Goal: Task Accomplishment & Management: Use online tool/utility

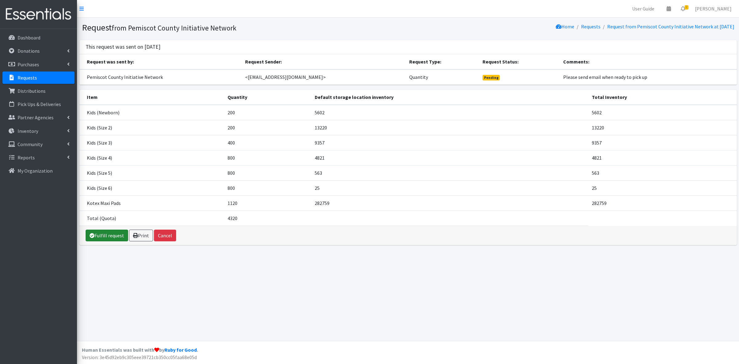
click at [112, 235] on link "Fulfill request" at bounding box center [107, 235] width 42 height 12
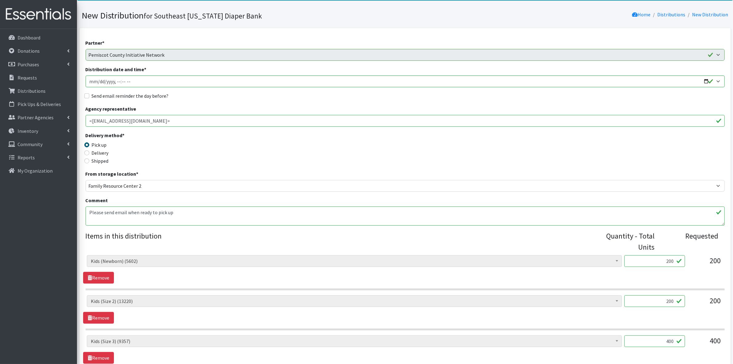
scroll to position [77, 0]
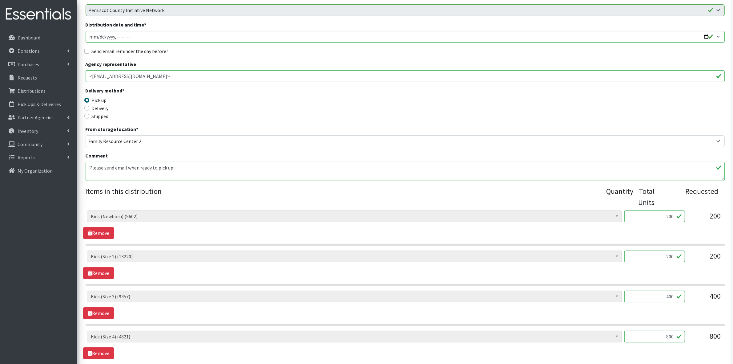
drag, startPoint x: 187, startPoint y: 168, endPoint x: 0, endPoint y: 155, distance: 187.6
click at [0, 155] on div "User Guide 0 Pick-ups remaining this week View Calendar 2 2 Requests 0 Partner …" at bounding box center [366, 244] width 733 height 642
drag, startPoint x: 707, startPoint y: 258, endPoint x: 710, endPoint y: 258, distance: 3.4
click at [710, 258] on div "Adult Briefs (x-small) (0) Adult Briefs Large (11742) Adult Briefs Medium (3382…" at bounding box center [405, 258] width 636 height 17
type input "194"
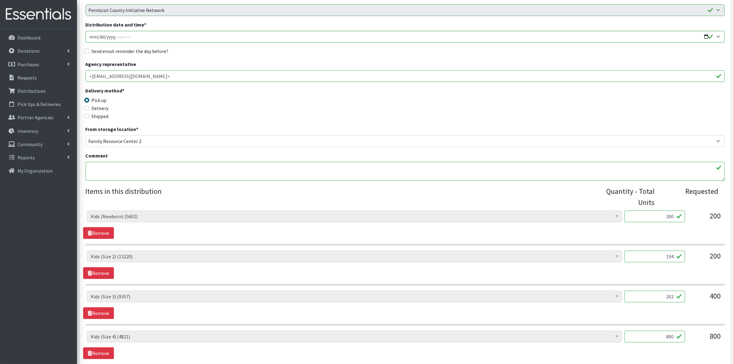
type input "202"
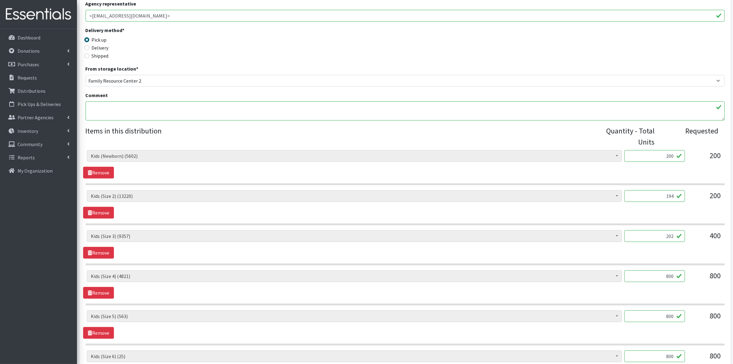
scroll to position [269, 0]
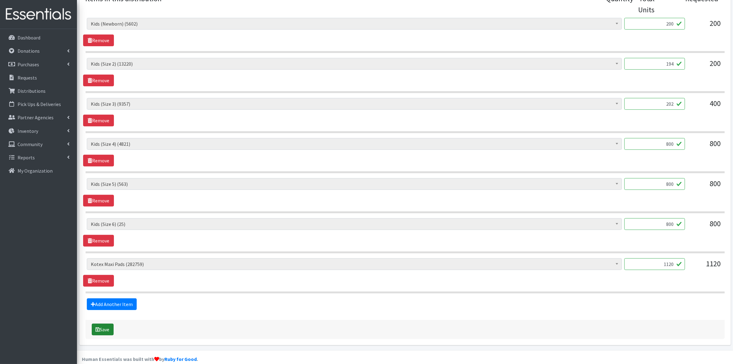
click at [109, 329] on button "Save" at bounding box center [103, 329] width 22 height 12
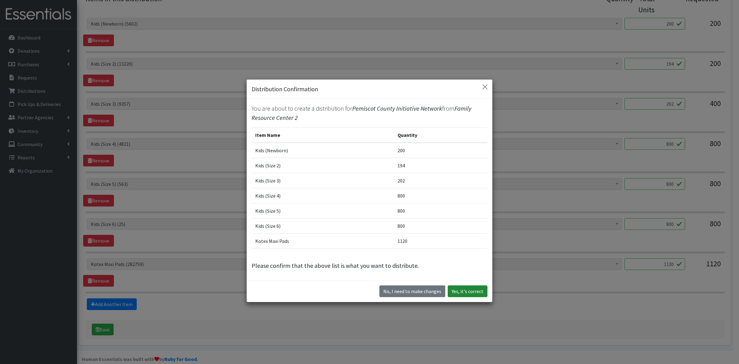
click at [473, 290] on button "Yes, it's correct" at bounding box center [468, 291] width 40 height 12
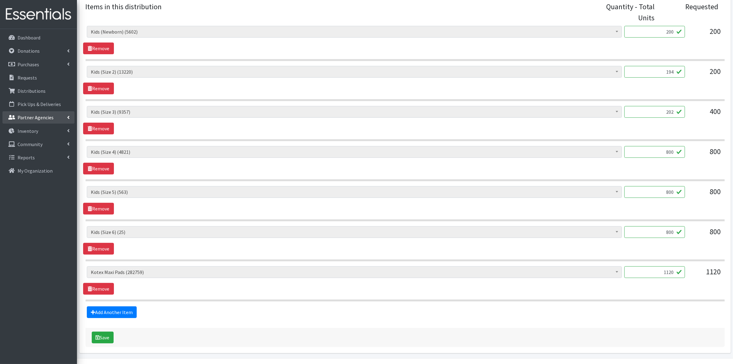
scroll to position [295, 0]
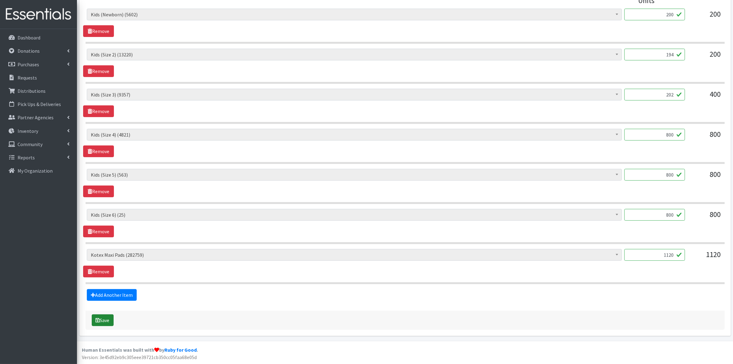
click at [97, 322] on icon "submit" at bounding box center [98, 319] width 4 height 5
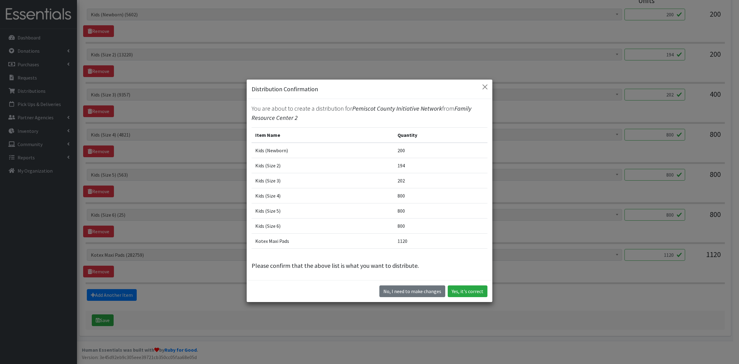
click at [465, 282] on div "No, I need to make changes Yes, it's correct" at bounding box center [370, 291] width 246 height 22
click at [467, 293] on button "Yes, it's correct" at bounding box center [468, 291] width 40 height 12
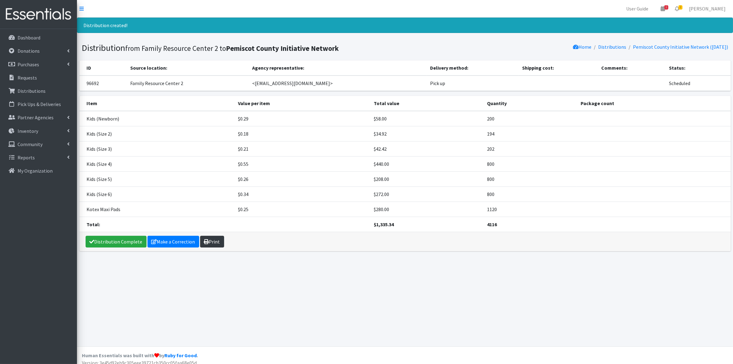
click at [209, 243] on link "Print" at bounding box center [212, 241] width 24 height 12
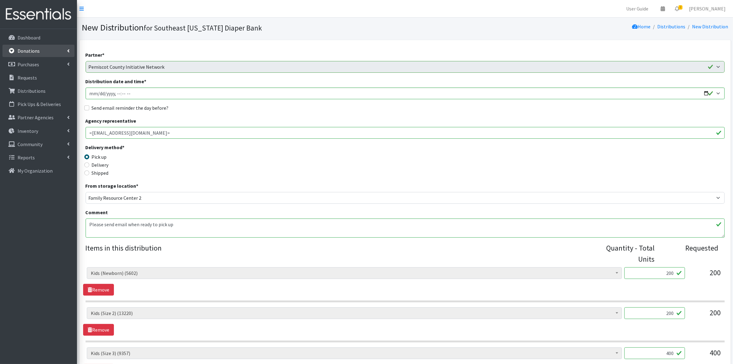
click at [43, 56] on link "Donations" at bounding box center [38, 51] width 72 height 12
click at [47, 53] on link "Donations" at bounding box center [38, 51] width 72 height 12
click at [42, 62] on link "Purchases" at bounding box center [38, 64] width 72 height 12
click at [39, 89] on link "New Purchase" at bounding box center [38, 91] width 72 height 12
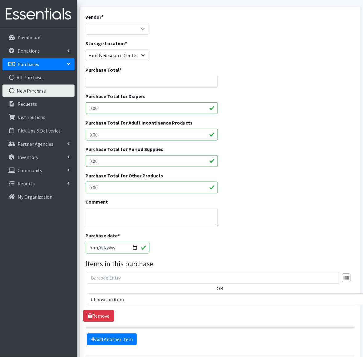
scroll to position [95, 0]
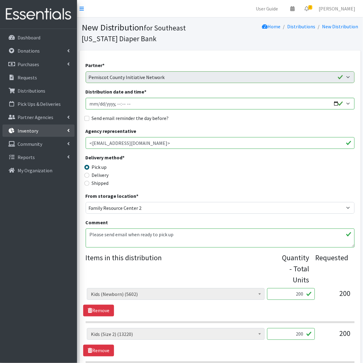
click at [46, 129] on link "Inventory" at bounding box center [38, 131] width 72 height 12
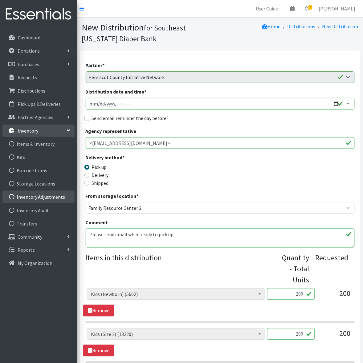
click at [29, 200] on link "Inventory Adjustments" at bounding box center [38, 197] width 72 height 12
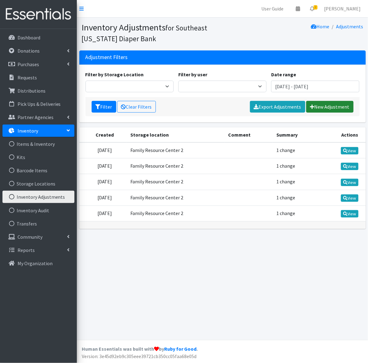
click at [321, 107] on link "New Adjustment" at bounding box center [330, 107] width 47 height 12
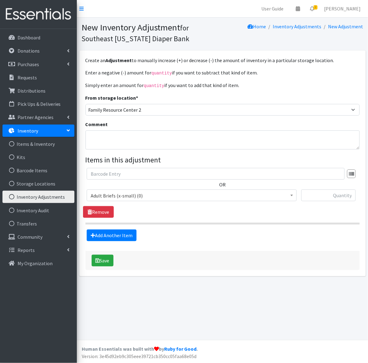
click at [130, 196] on span "Adult Briefs (x-small) (0)" at bounding box center [192, 195] width 202 height 9
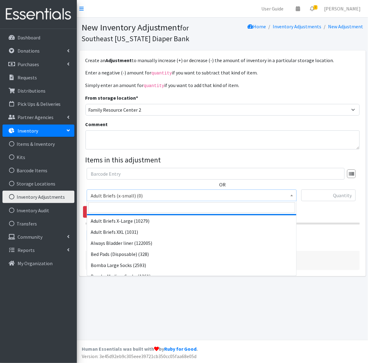
scroll to position [192, 0]
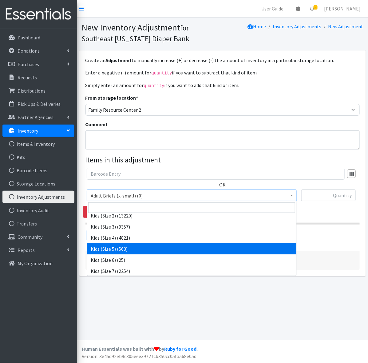
select select "336"
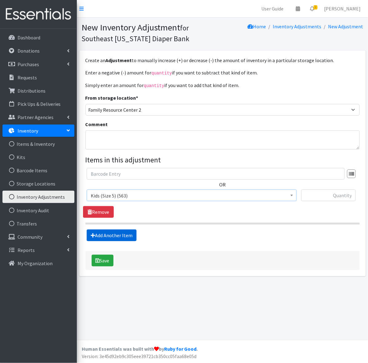
click at [105, 232] on link "Add Another Item" at bounding box center [112, 236] width 50 height 12
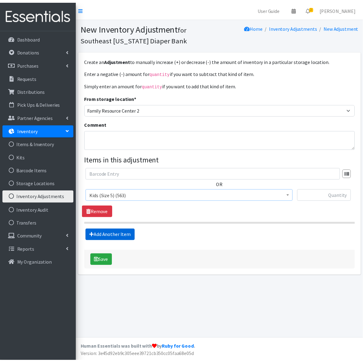
scroll to position [3, 0]
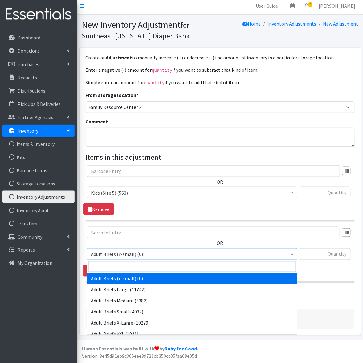
click at [103, 252] on span "Adult Briefs (x-small) (0)" at bounding box center [192, 254] width 202 height 9
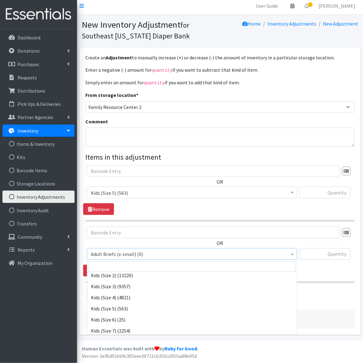
scroll to position [192, 0]
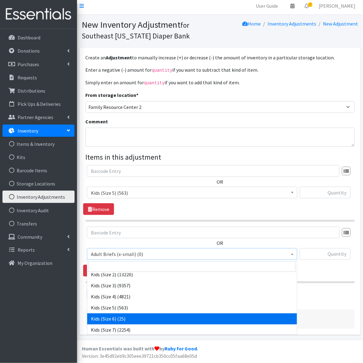
drag, startPoint x: 127, startPoint y: 319, endPoint x: 130, endPoint y: 315, distance: 4.8
select select "338"
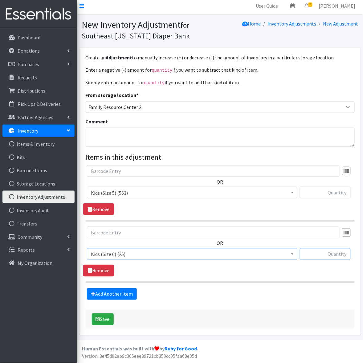
click at [333, 256] on input "text" at bounding box center [325, 254] width 51 height 12
type input "775"
click at [332, 188] on input "text" at bounding box center [325, 193] width 51 height 12
type input "237"
click at [107, 318] on button "Save" at bounding box center [103, 320] width 22 height 12
